Goal: Transaction & Acquisition: Purchase product/service

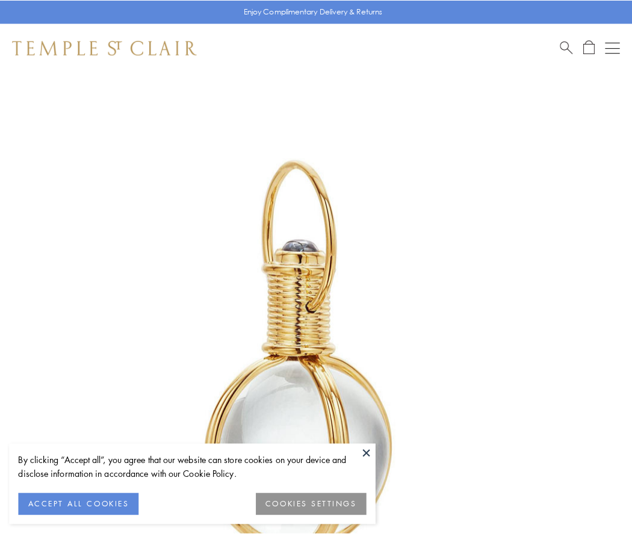
scroll to position [314, 0]
